Goal: Transaction & Acquisition: Purchase product/service

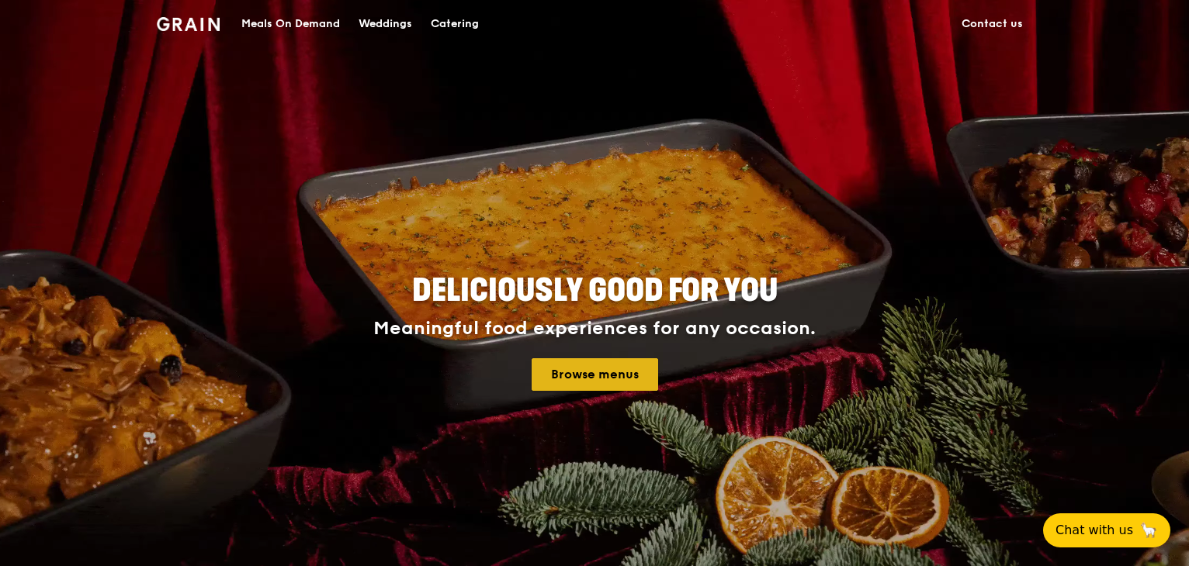
click at [621, 379] on link "Browse menus" at bounding box center [594, 374] width 126 height 33
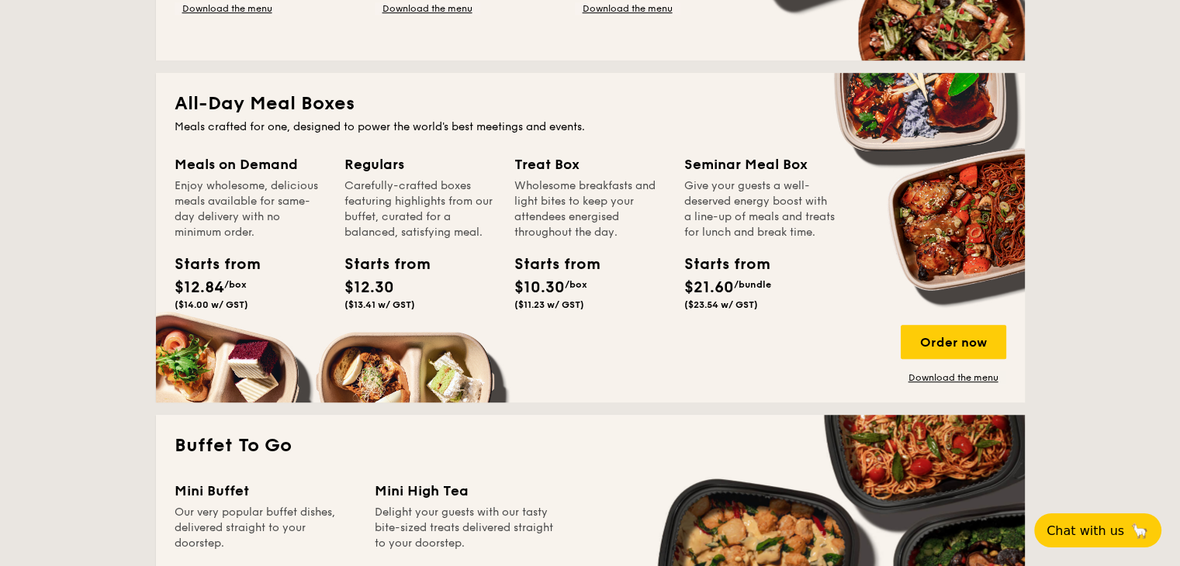
scroll to position [1009, 0]
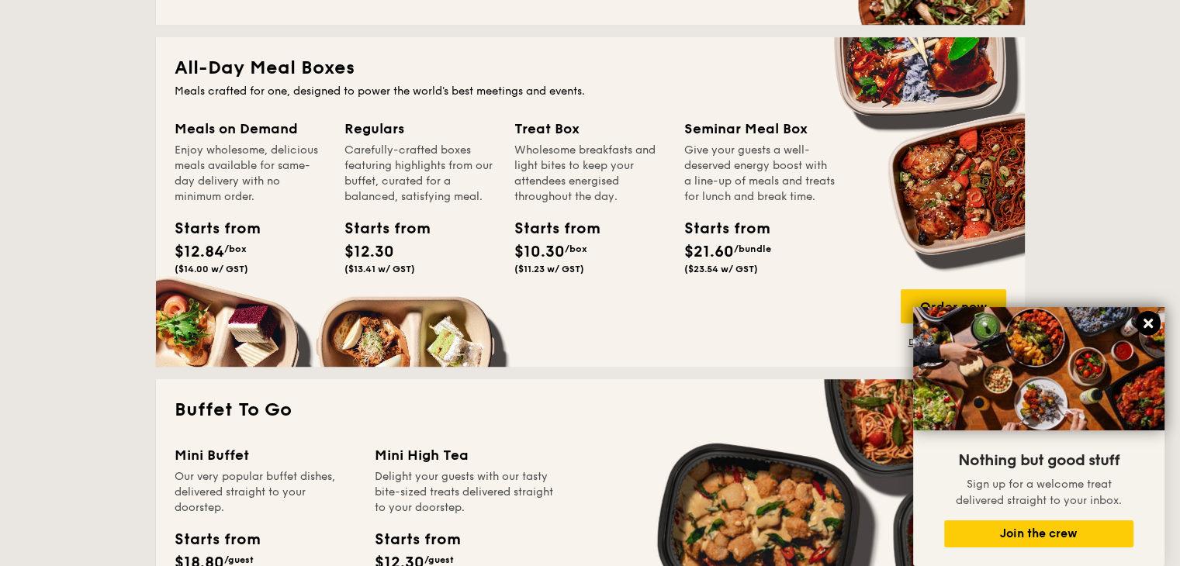
click at [1144, 329] on icon at bounding box center [1148, 324] width 14 height 14
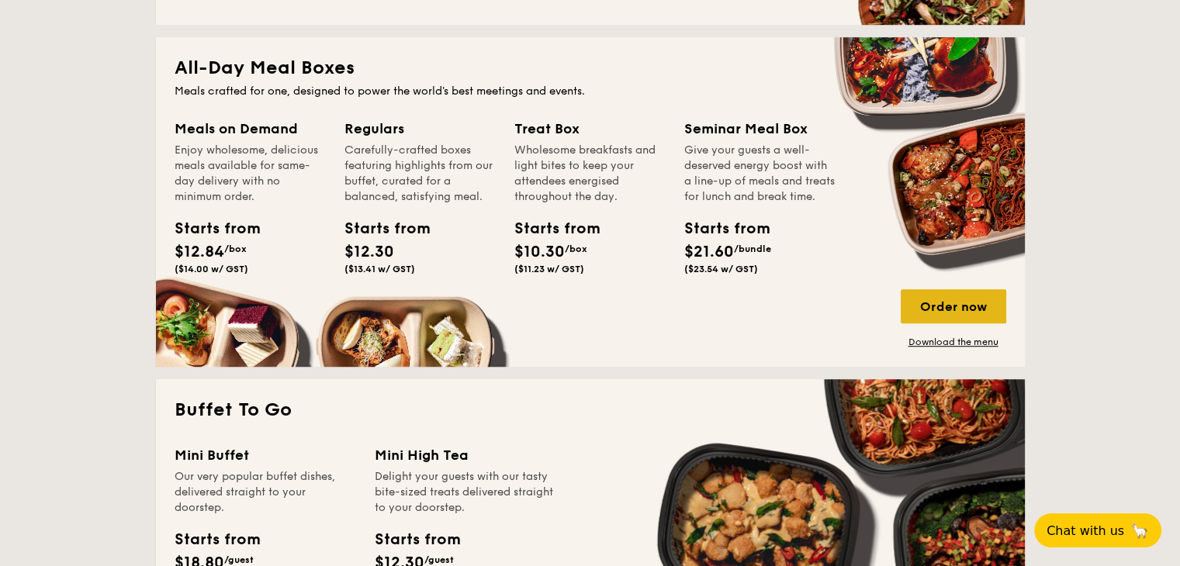
click at [977, 299] on div "Order now" at bounding box center [954, 306] width 106 height 34
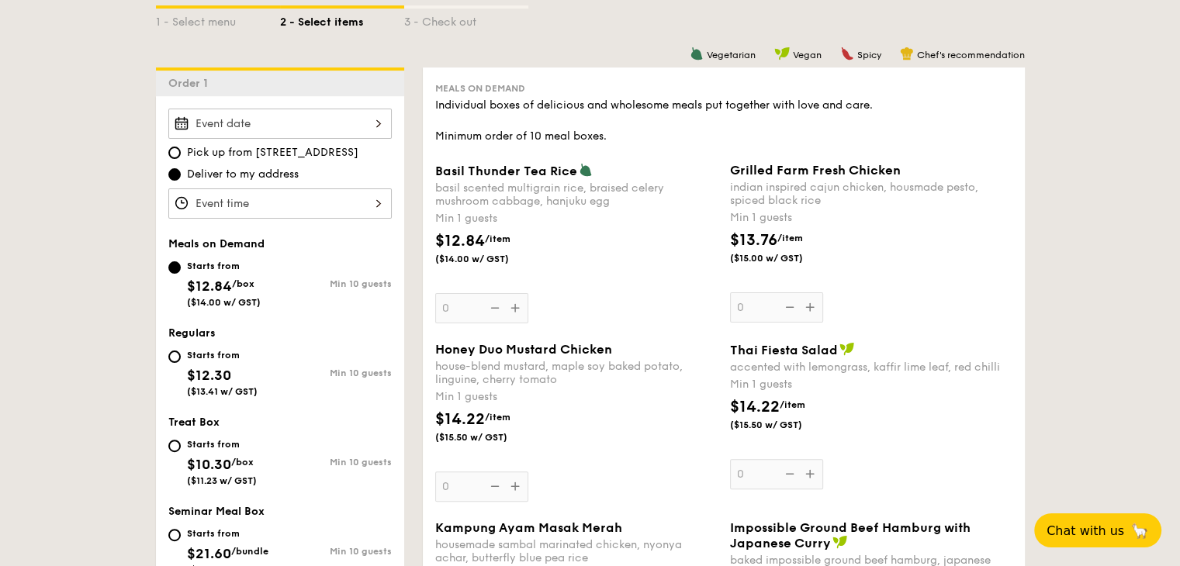
scroll to position [466, 0]
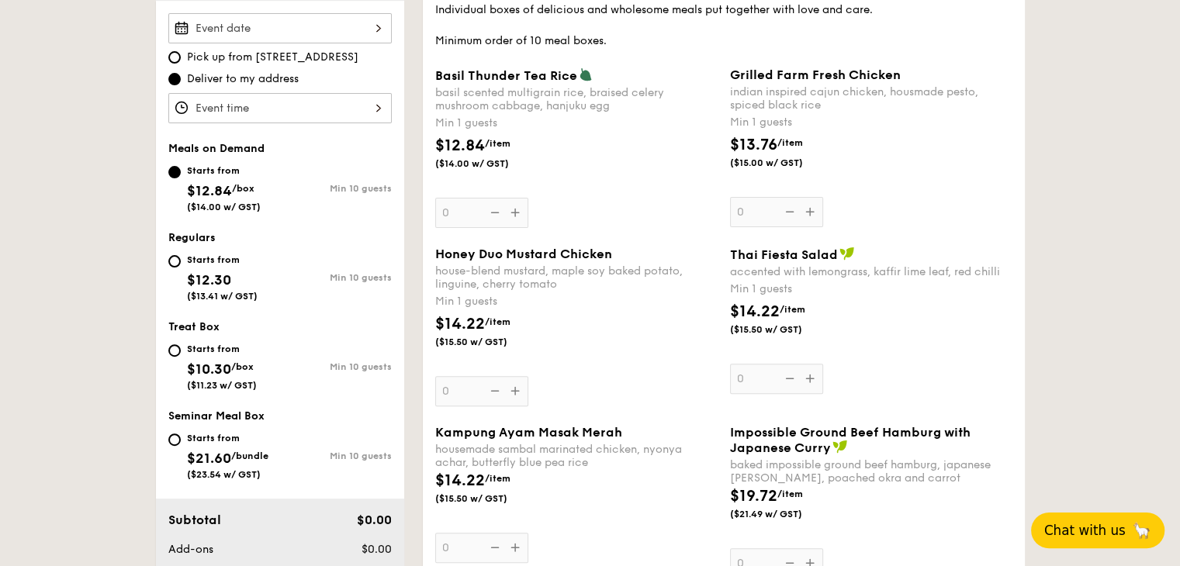
click at [1081, 534] on span "Chat with us" at bounding box center [1084, 531] width 81 height 16
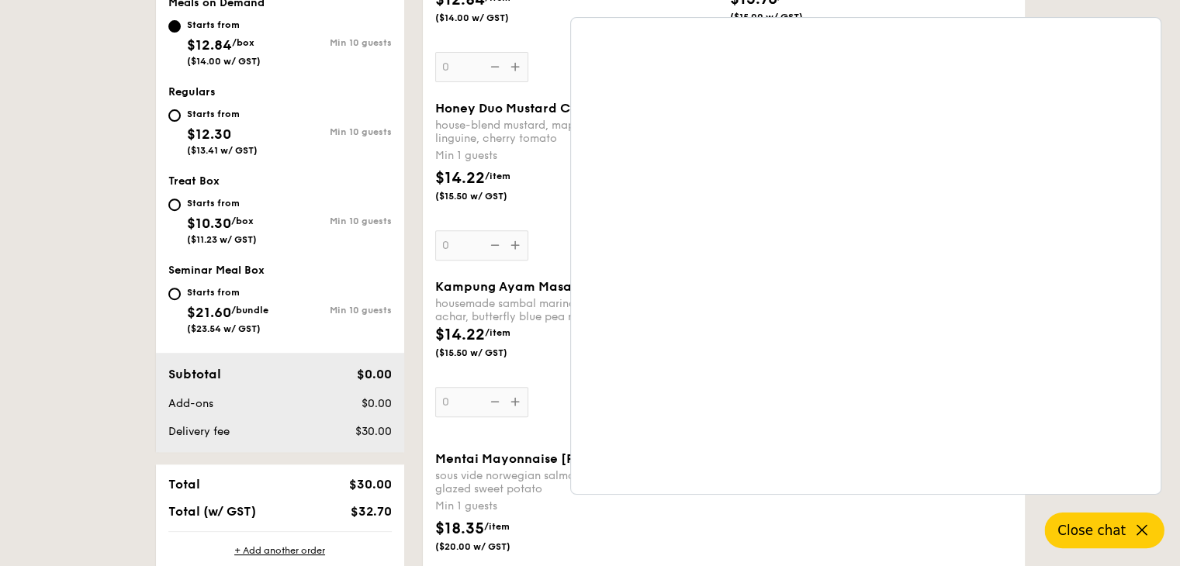
scroll to position [621, 0]
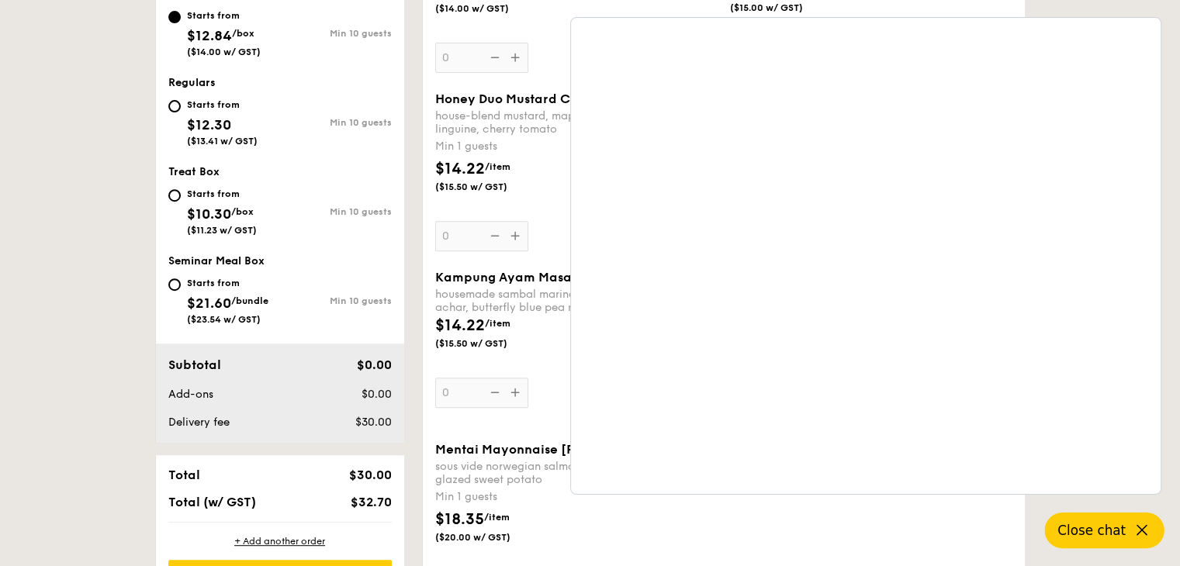
click at [1143, 530] on icon at bounding box center [1142, 530] width 19 height 19
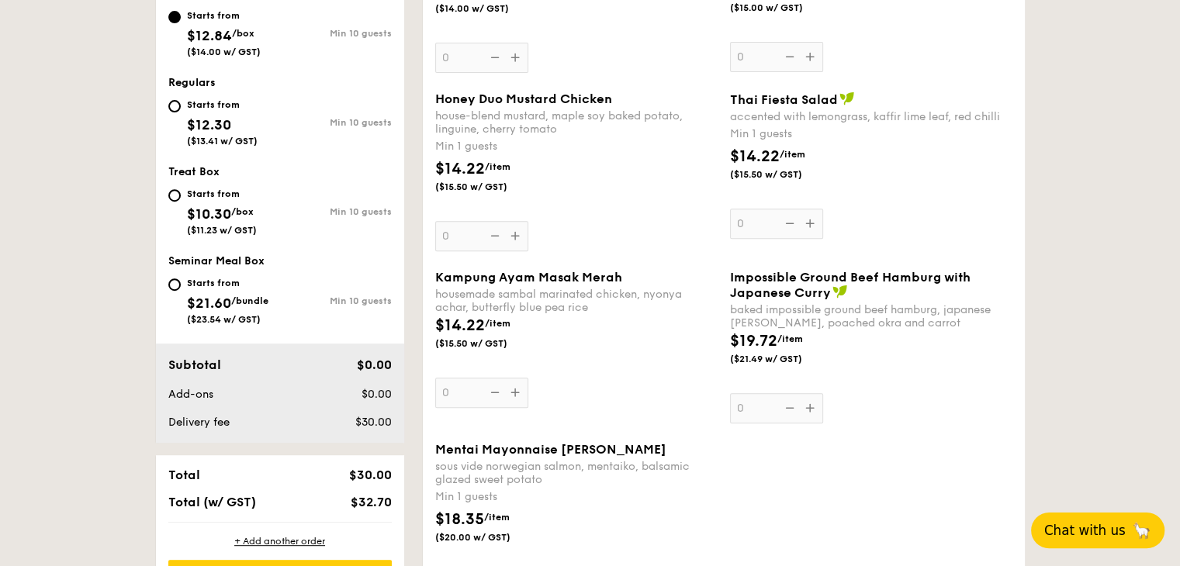
click at [1096, 528] on span "Chat with us" at bounding box center [1084, 531] width 81 height 16
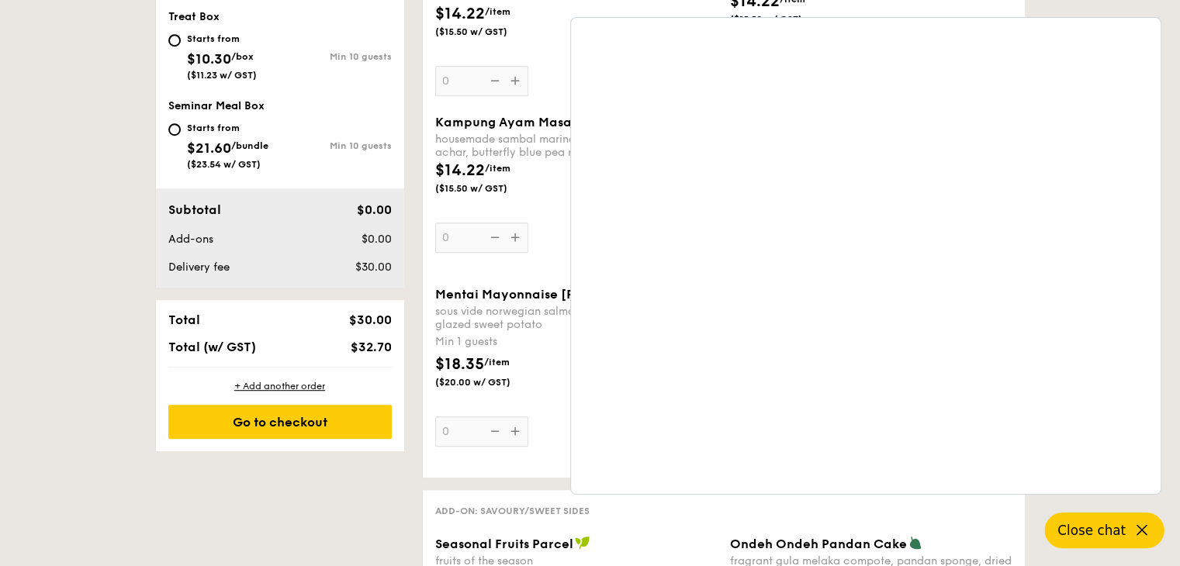
scroll to position [1009, 0]
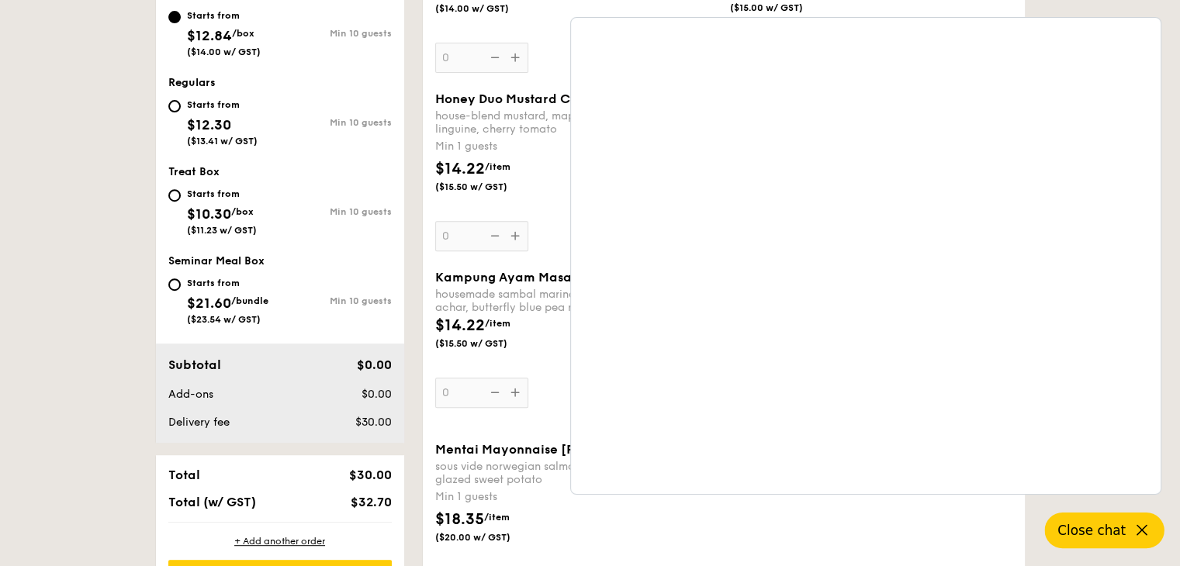
scroll to position [621, 0]
click at [1139, 533] on icon at bounding box center [1142, 530] width 19 height 19
